Goal: Information Seeking & Learning: Learn about a topic

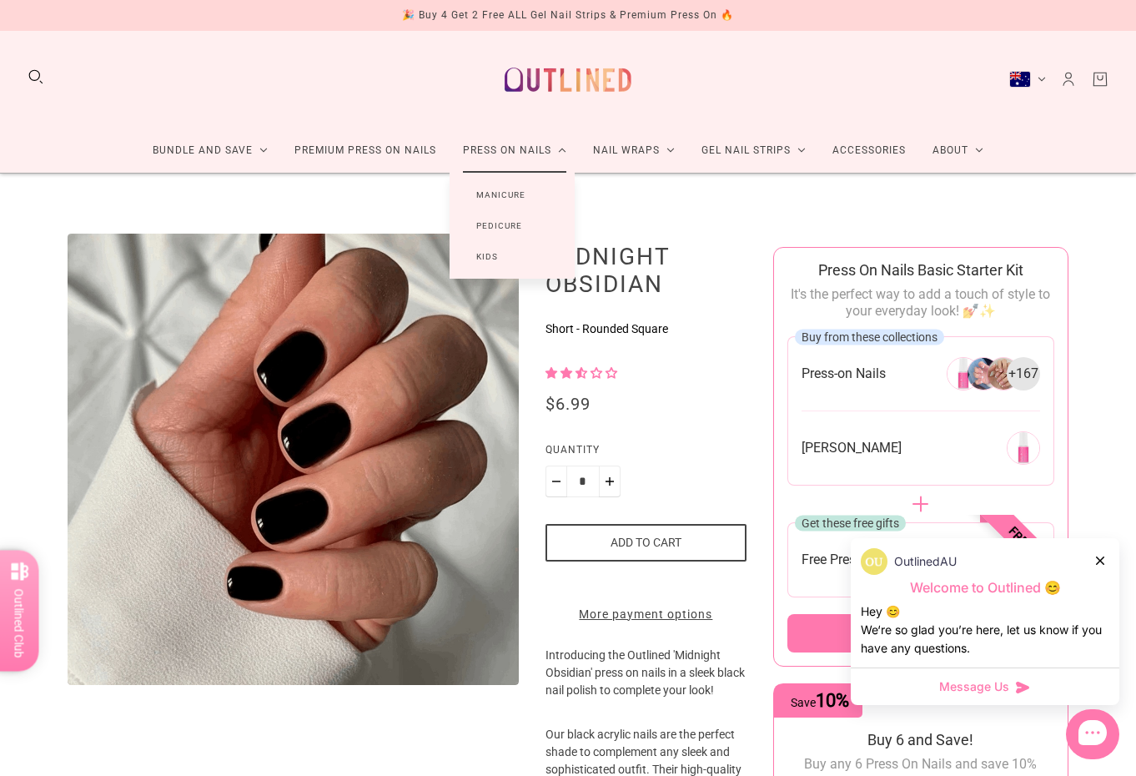
click at [516, 146] on link "Press On Nails" at bounding box center [515, 151] width 130 height 44
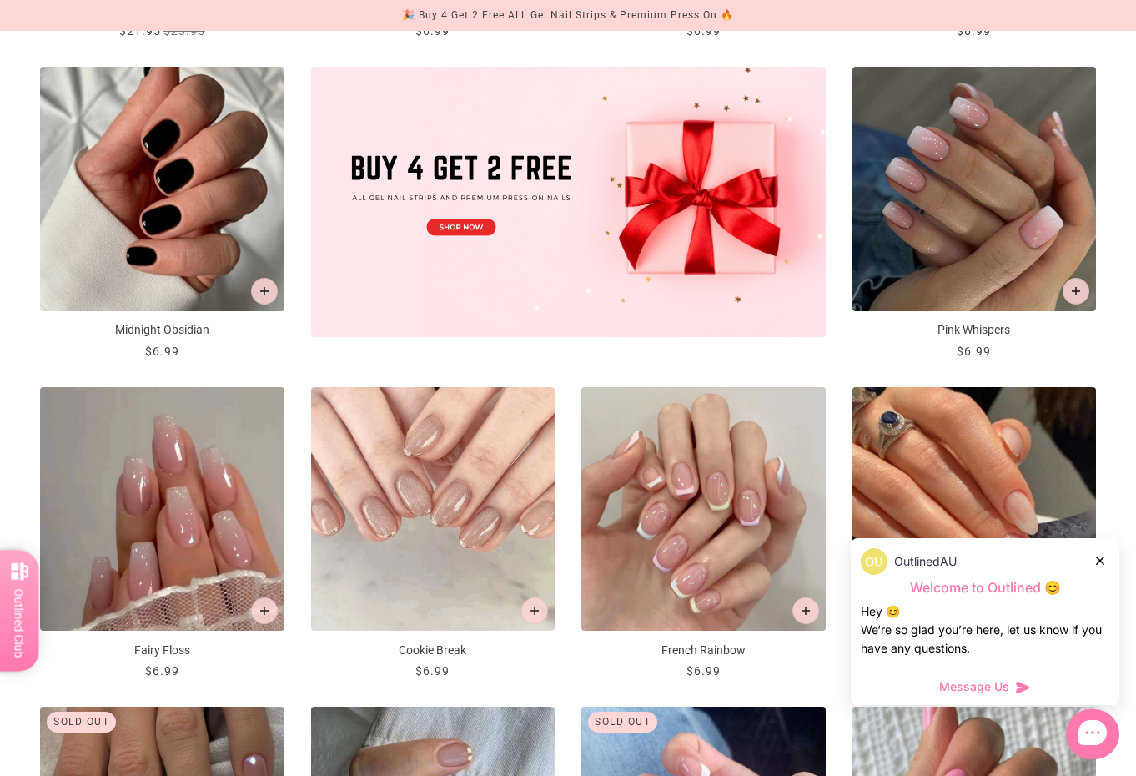
scroll to position [591, 0]
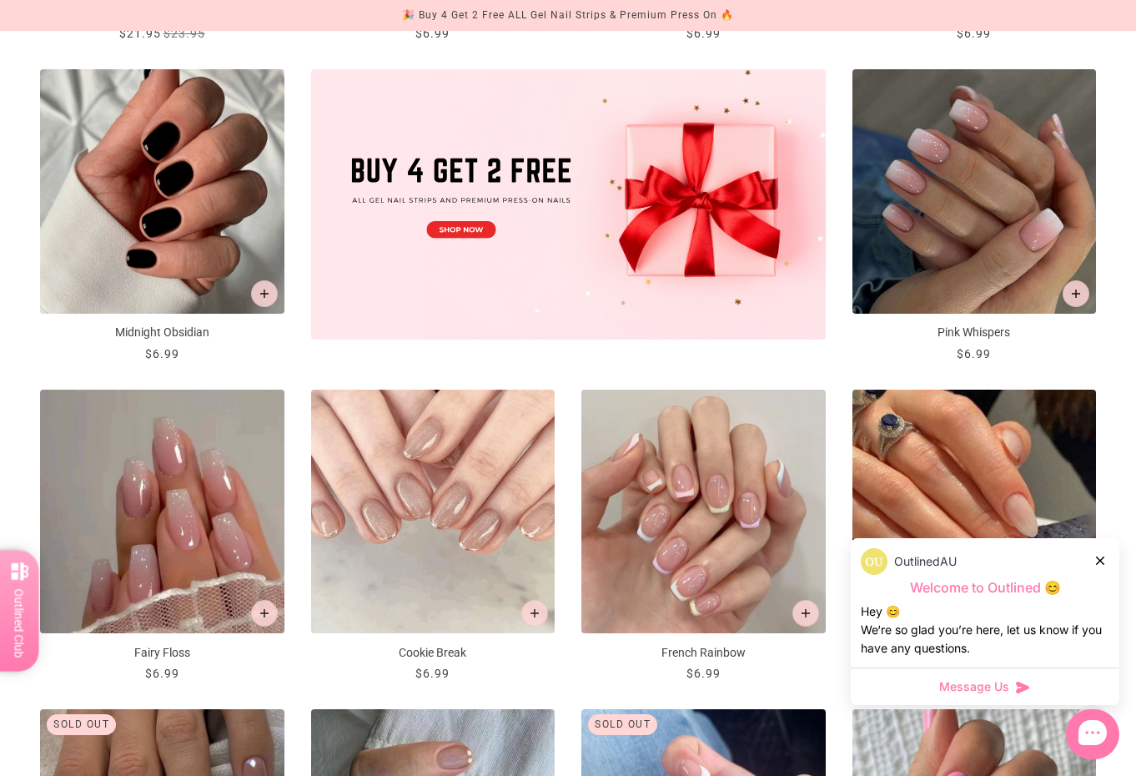
click at [190, 197] on img "Midnight Obsidian" at bounding box center [162, 191] width 244 height 244
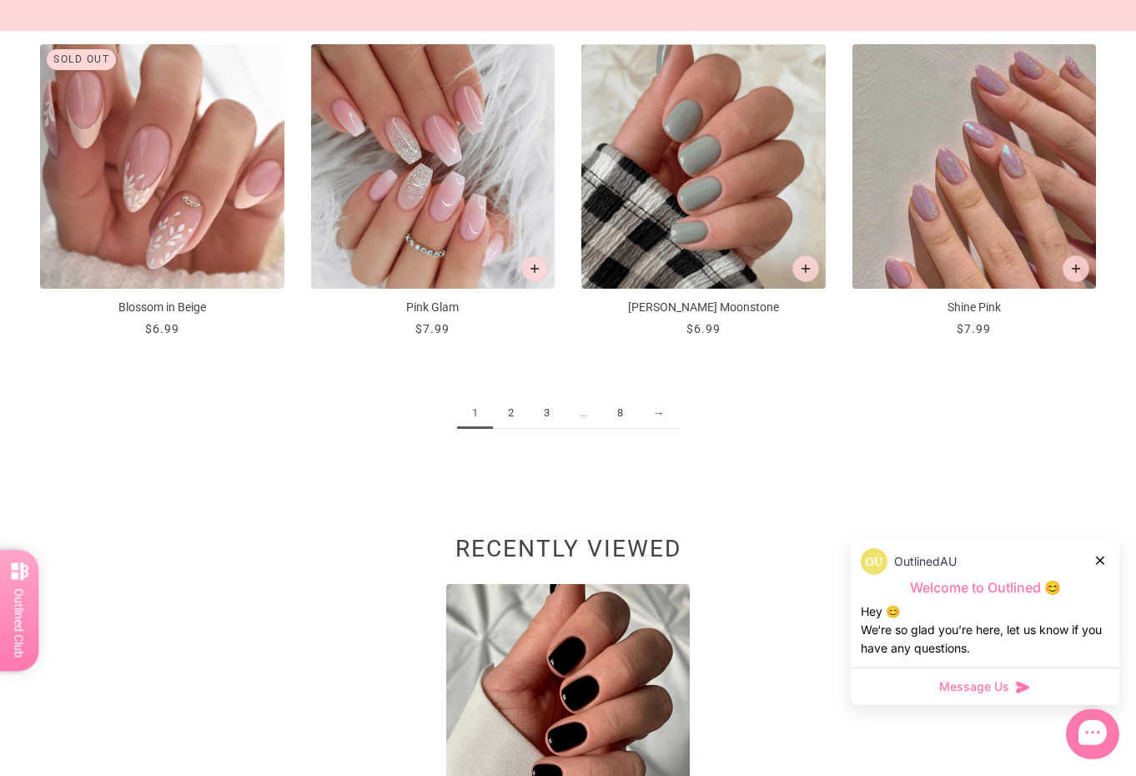
scroll to position [1917, 0]
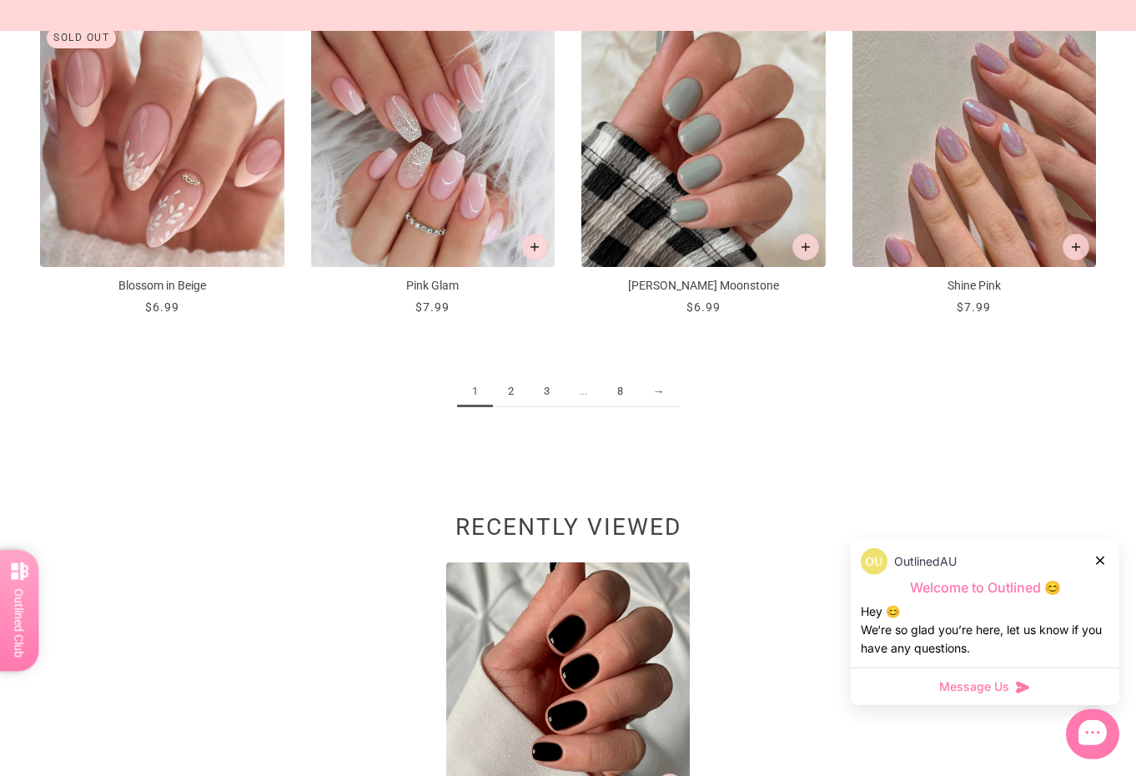
click at [509, 390] on link "2" at bounding box center [511, 391] width 36 height 31
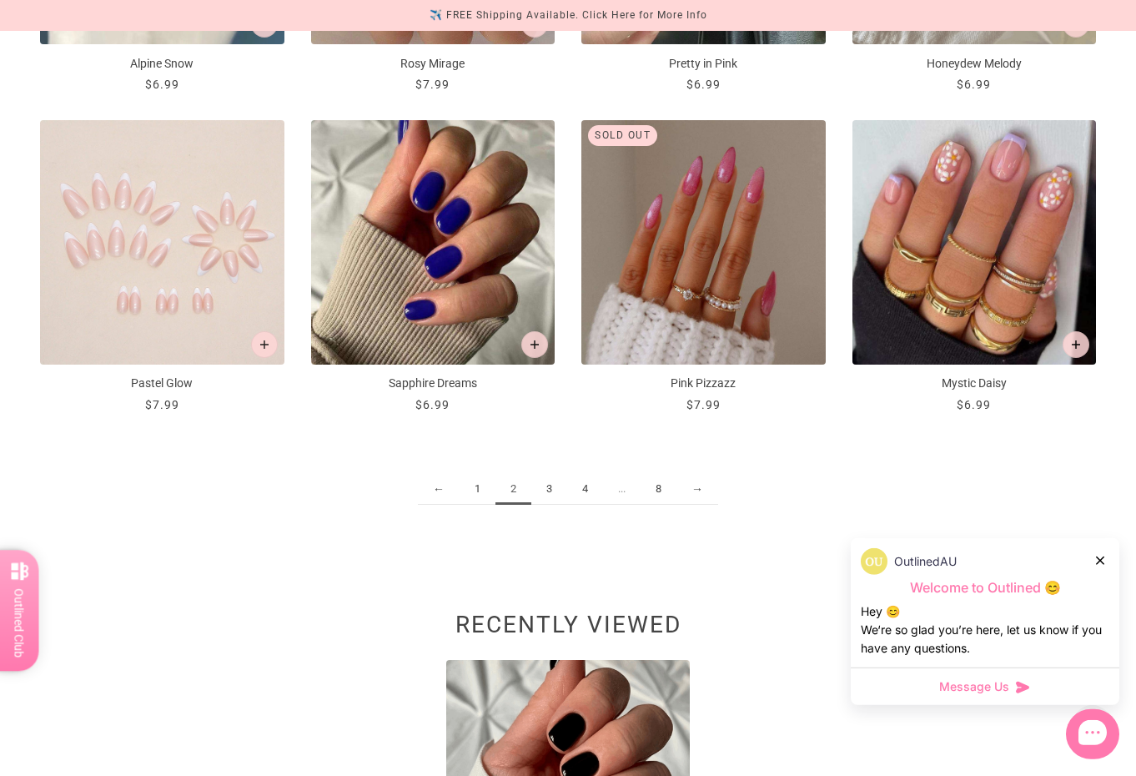
scroll to position [1822, 0]
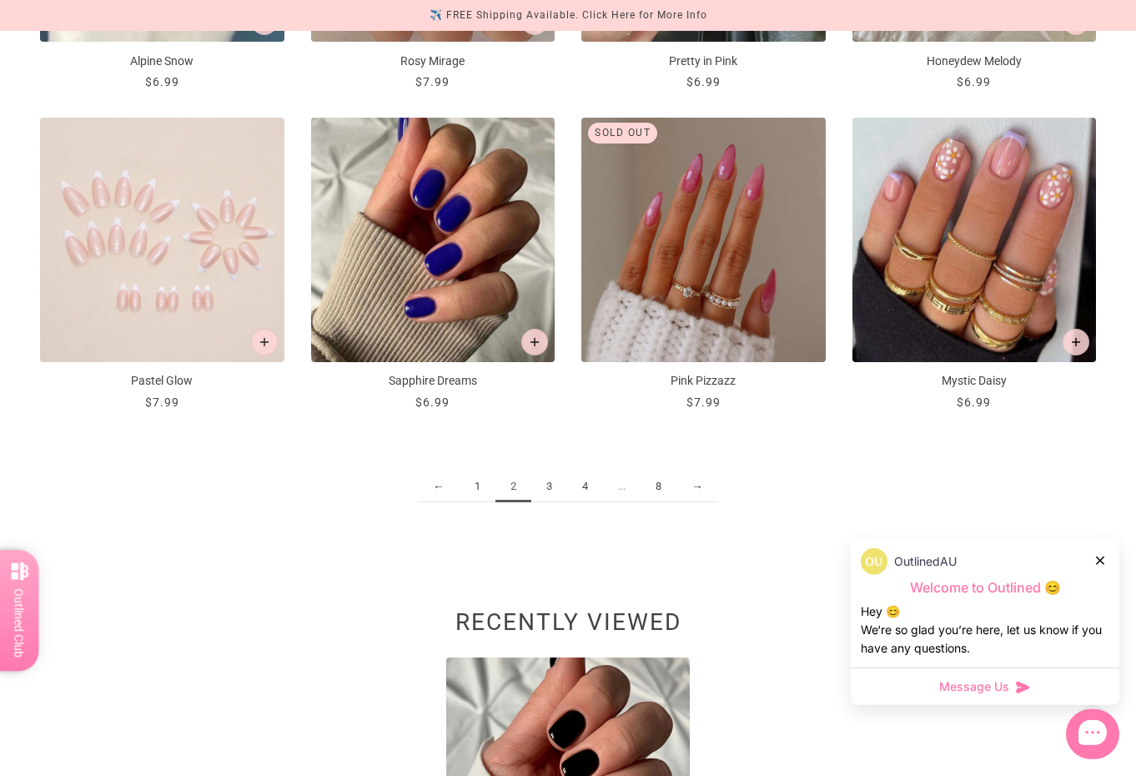
click at [548, 487] on link "3" at bounding box center [550, 486] width 36 height 31
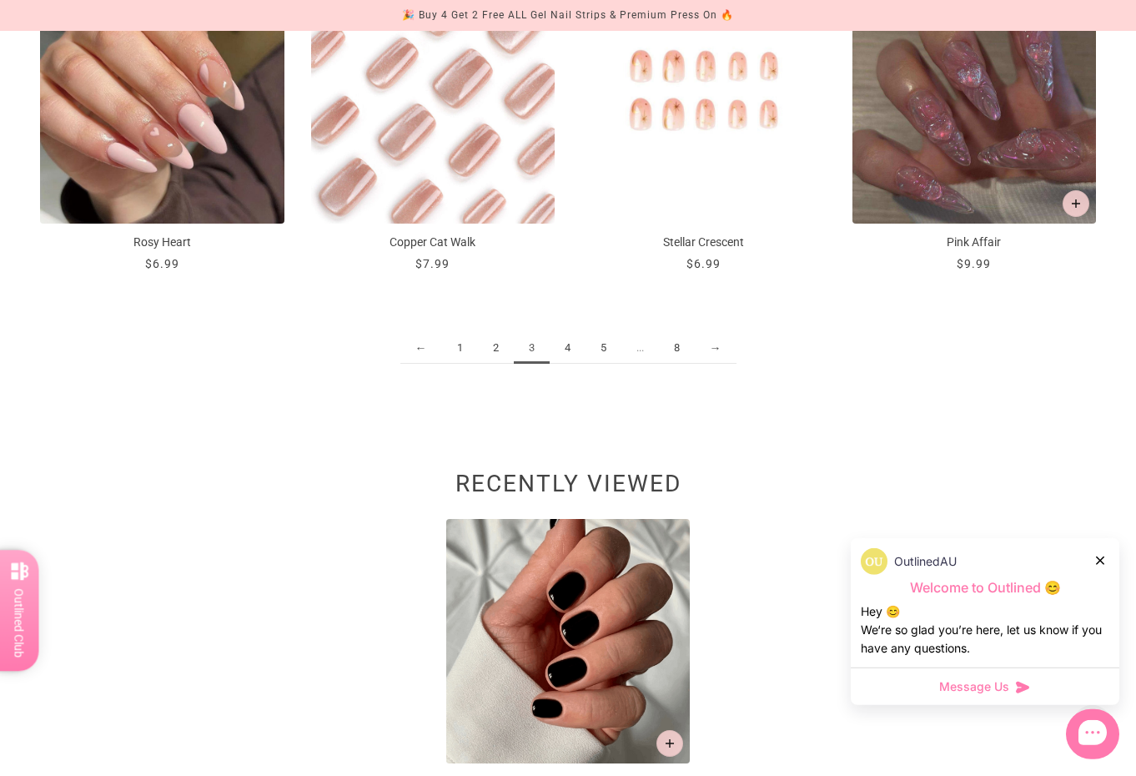
scroll to position [1982, 0]
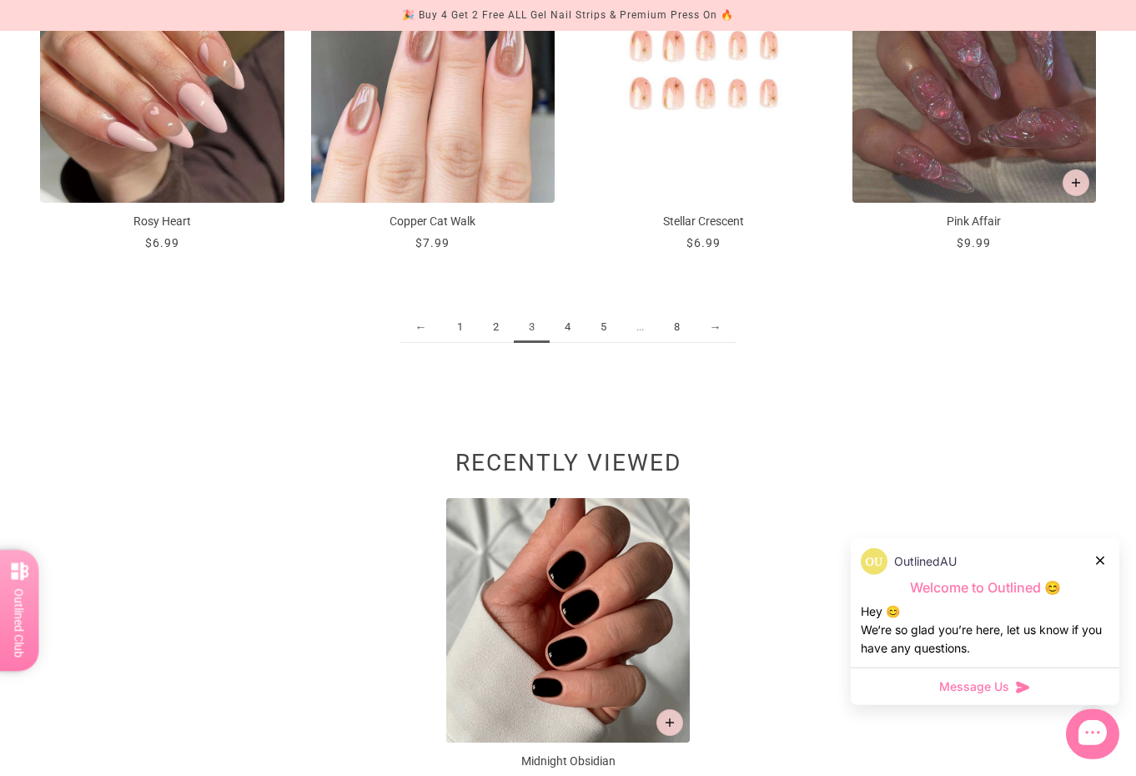
click at [566, 325] on link "4" at bounding box center [568, 327] width 36 height 31
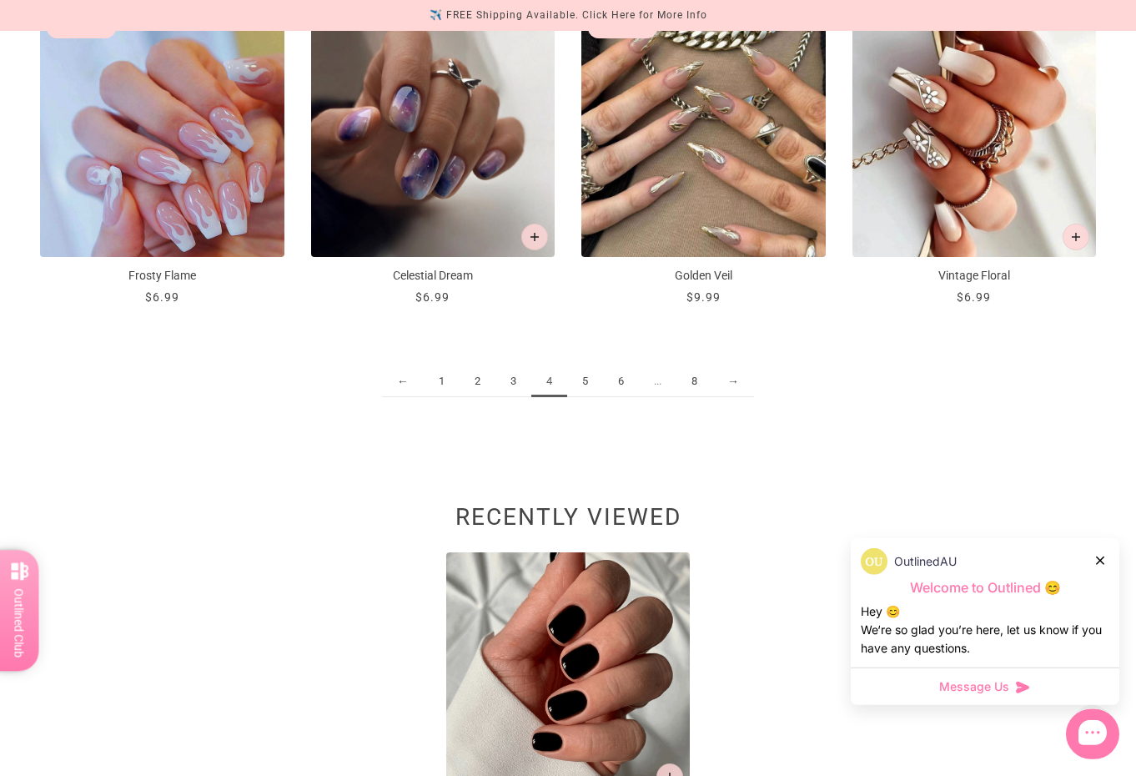
scroll to position [1986, 0]
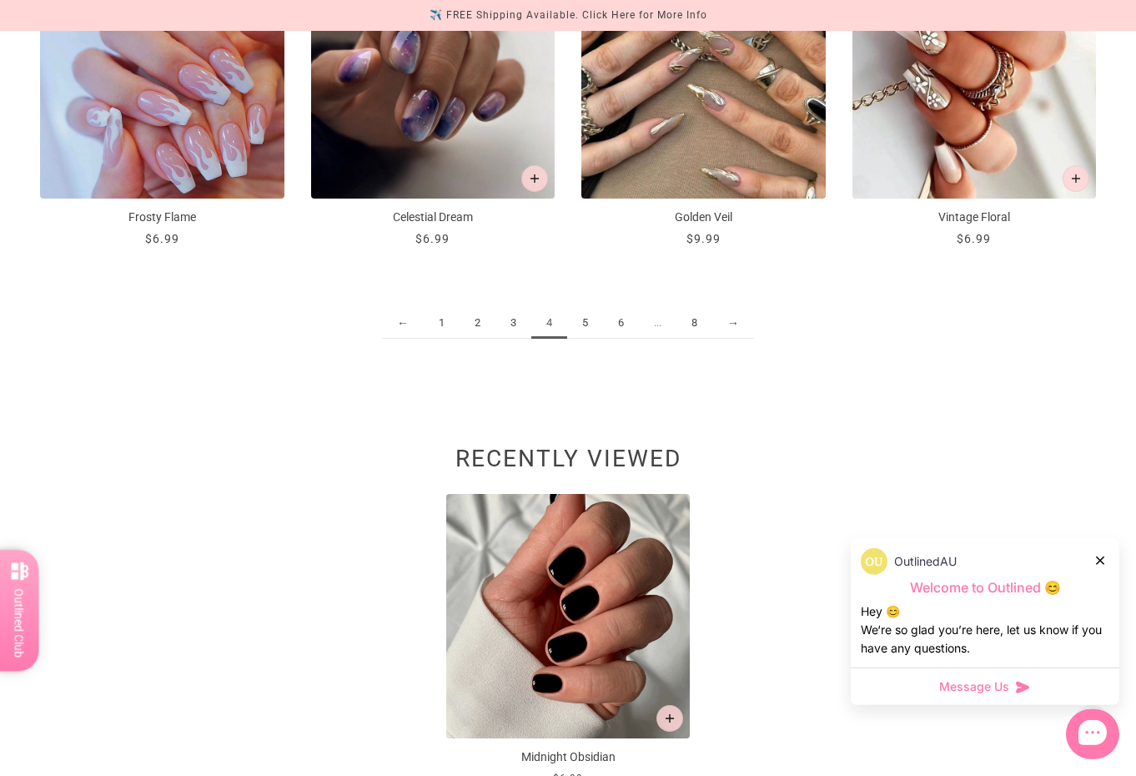
click at [586, 320] on link "5" at bounding box center [585, 323] width 36 height 31
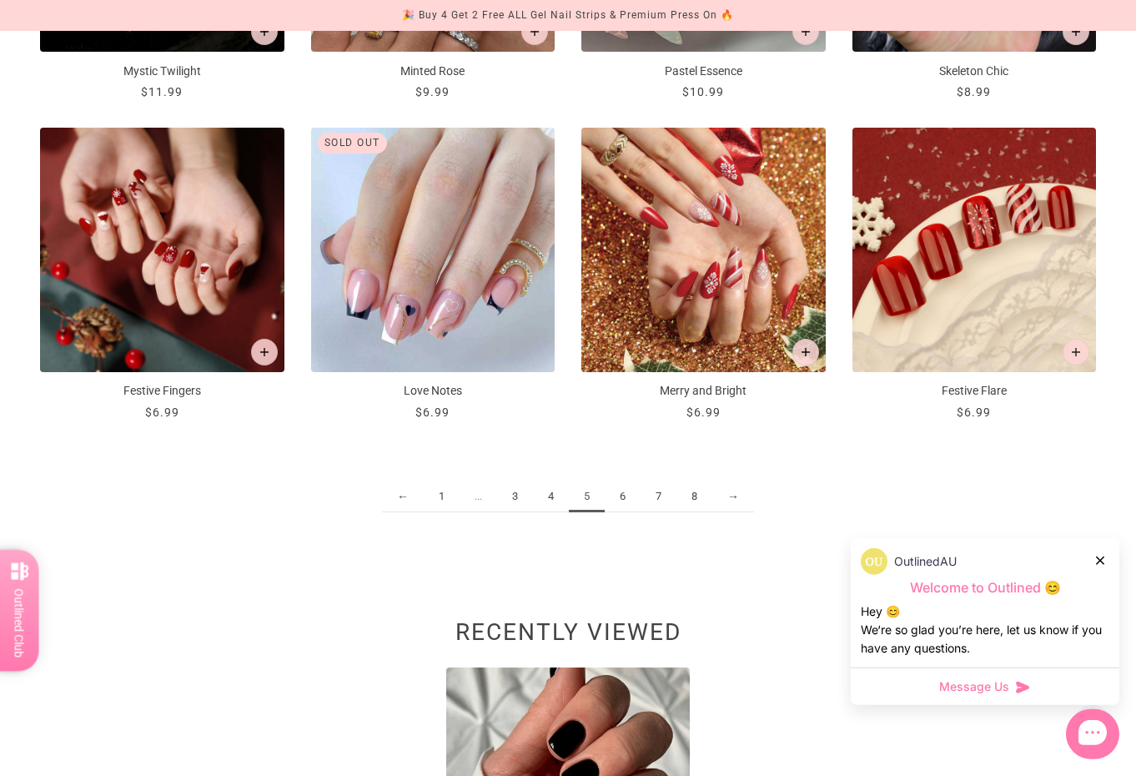
scroll to position [1861, 0]
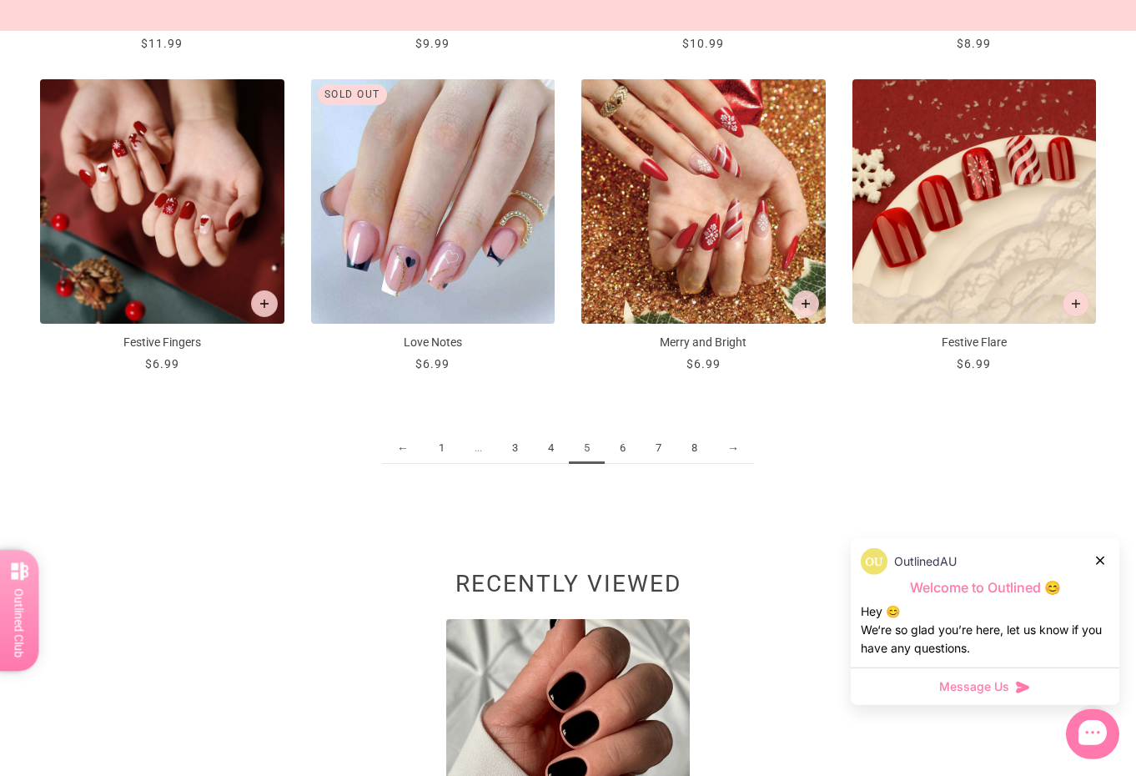
click at [627, 446] on link "6" at bounding box center [623, 448] width 36 height 31
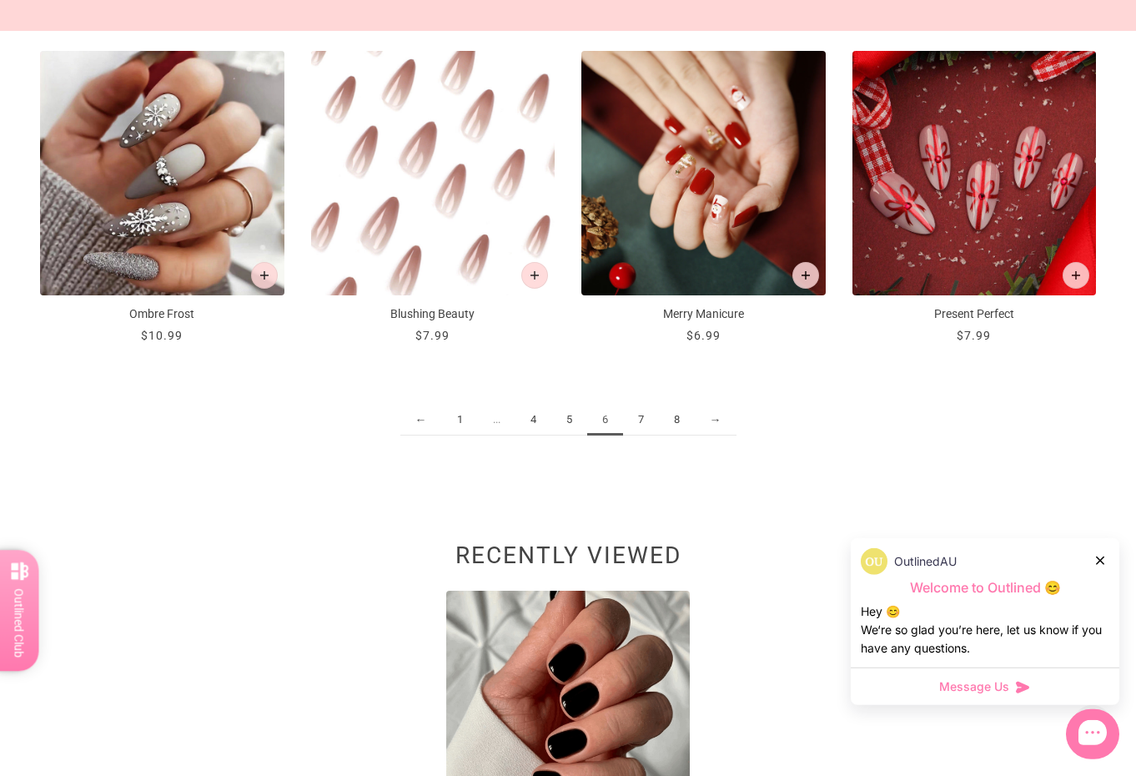
scroll to position [1891, 0]
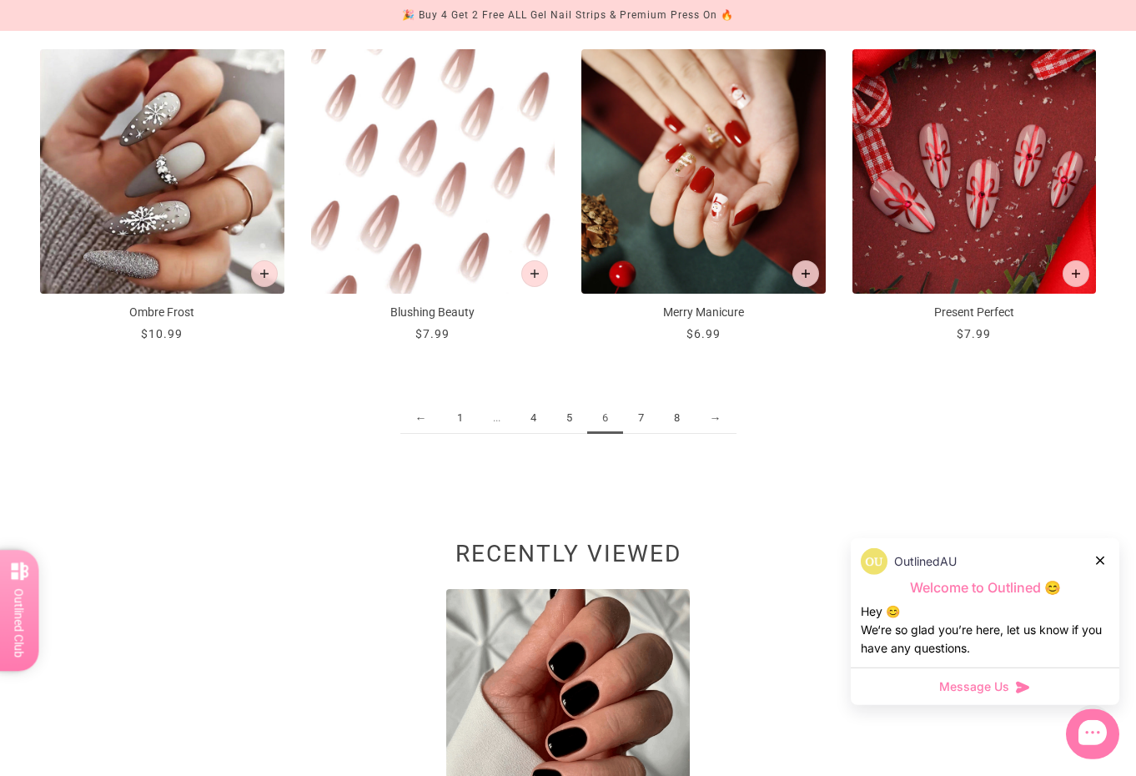
click at [643, 421] on link "7" at bounding box center [641, 418] width 36 height 31
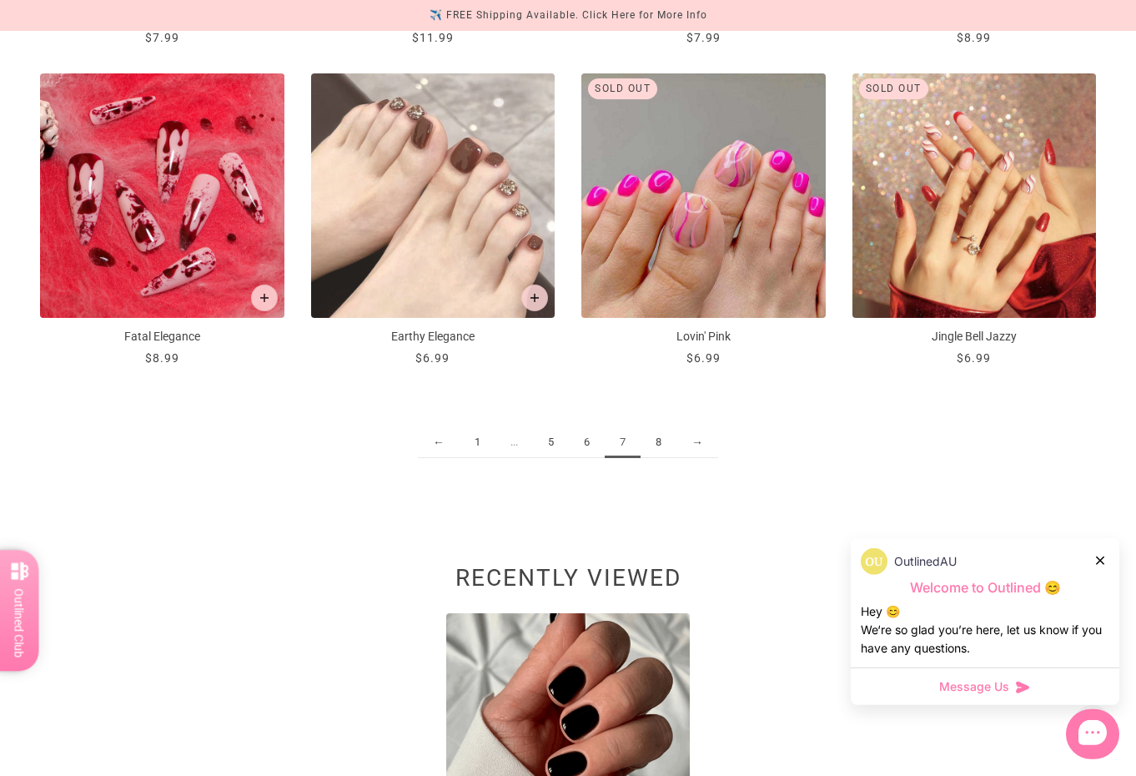
scroll to position [1897, 0]
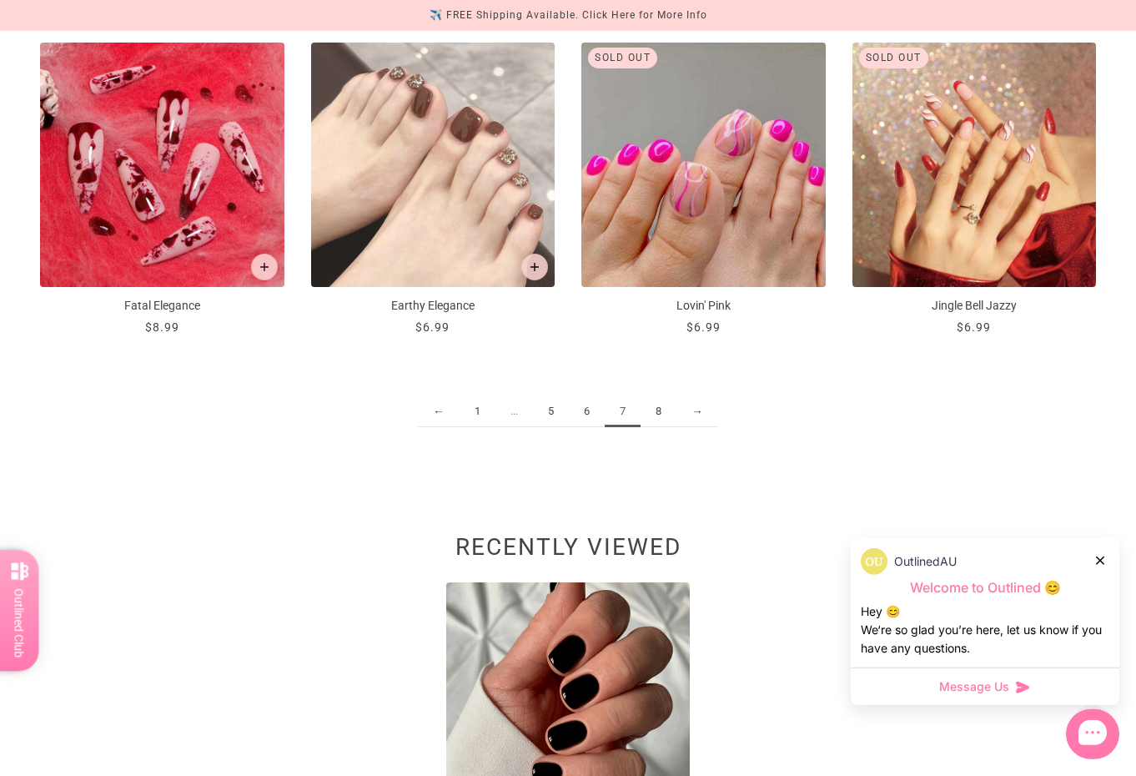
click at [661, 412] on link "8" at bounding box center [659, 411] width 36 height 31
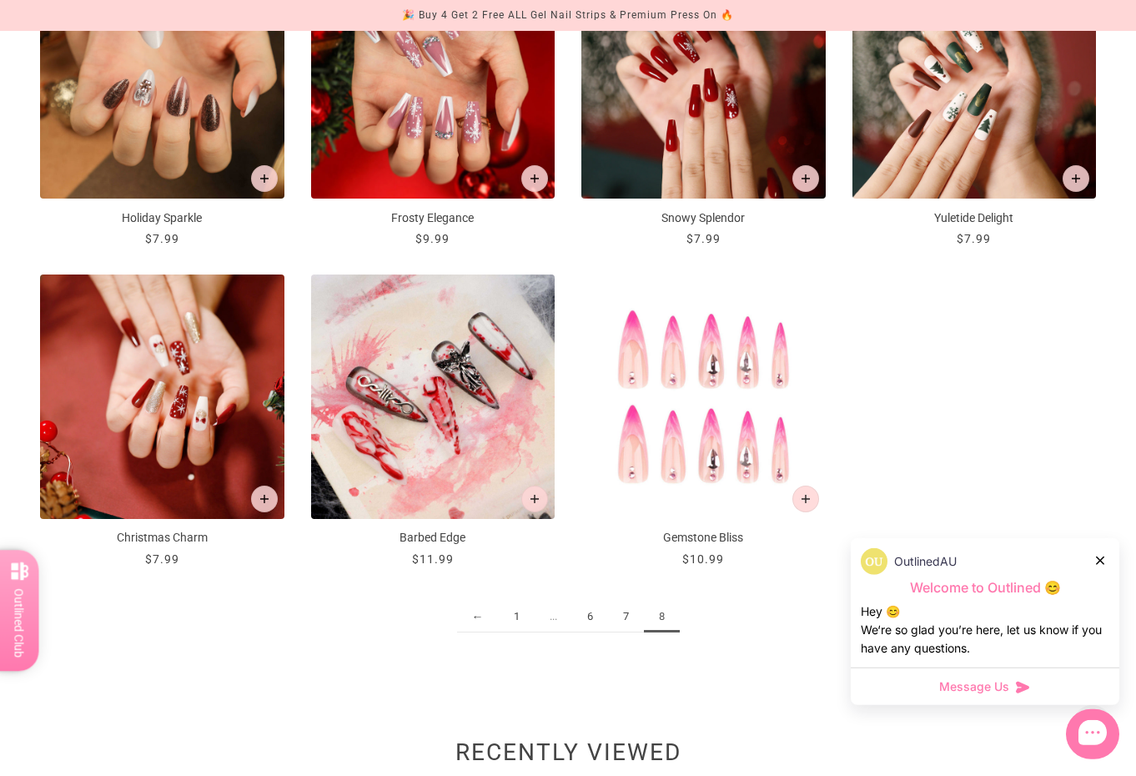
scroll to position [1715, 0]
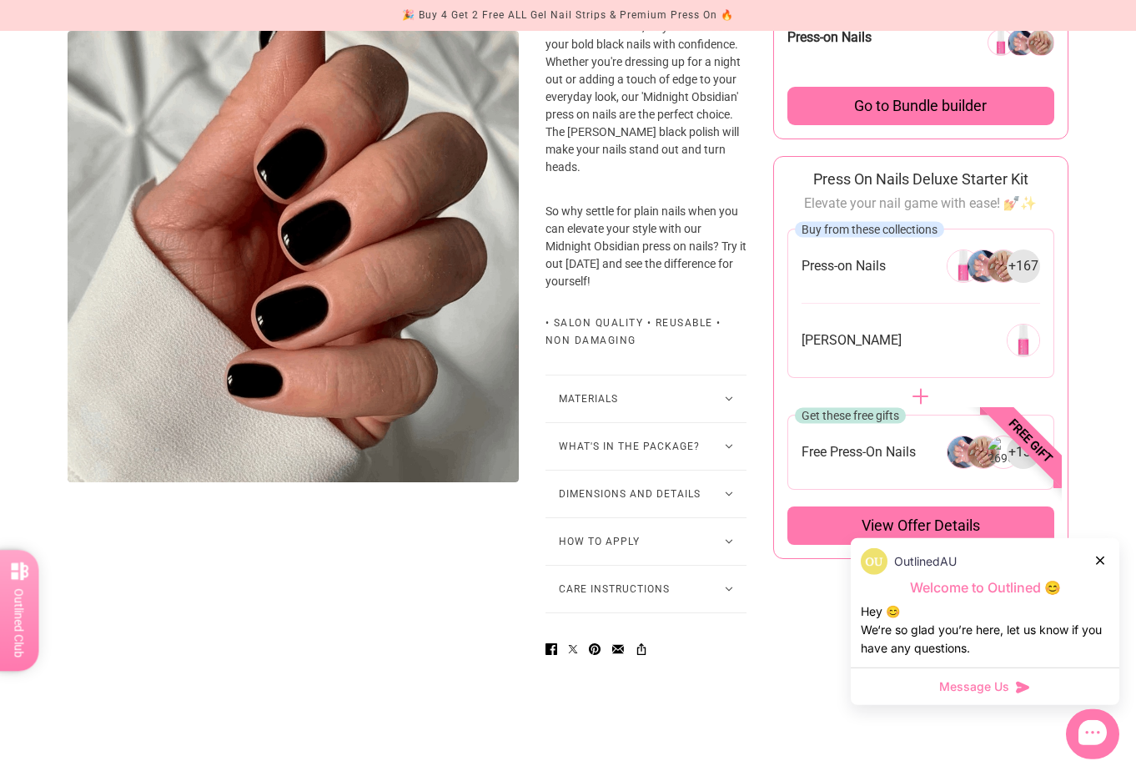
scroll to position [780, 0]
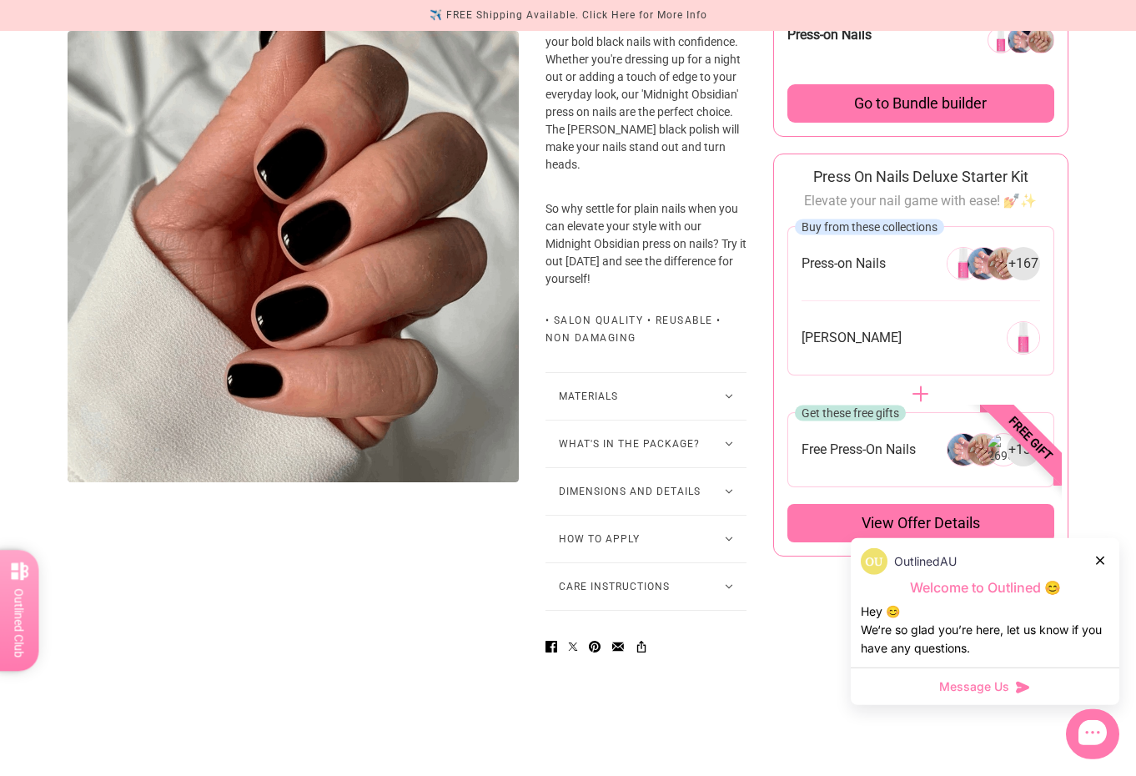
click at [711, 562] on button "How to Apply" at bounding box center [646, 539] width 201 height 47
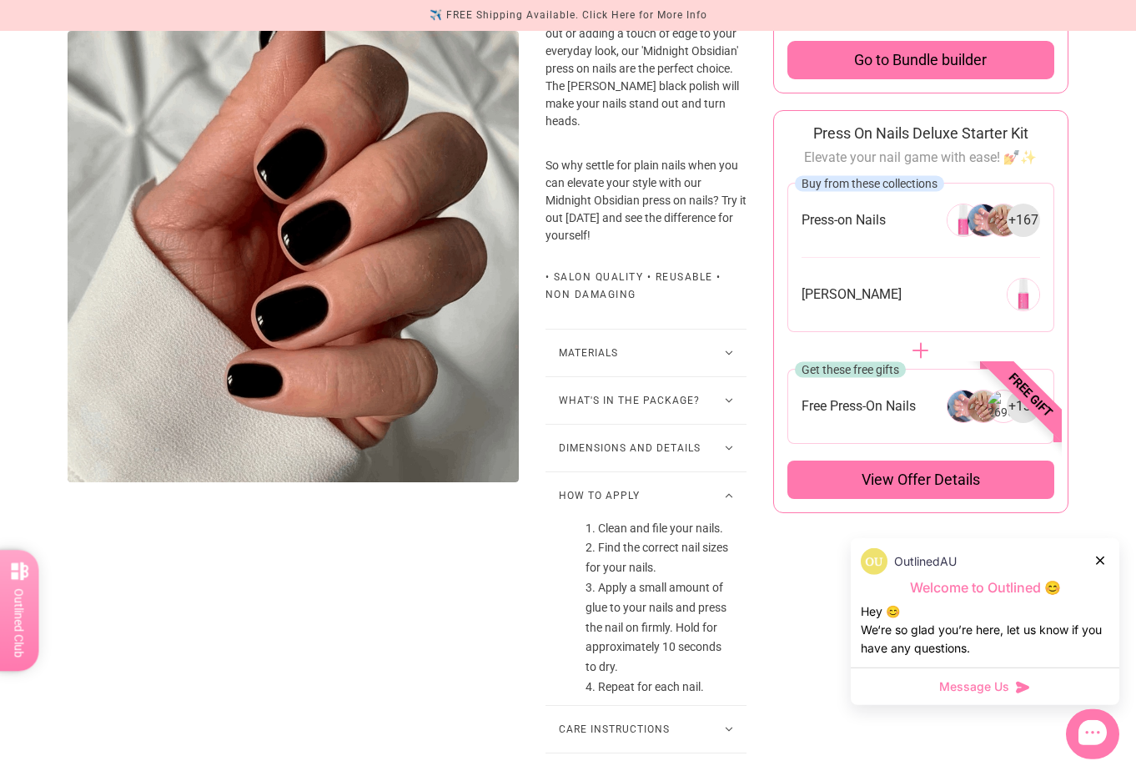
scroll to position [824, 0]
